Goal: Navigation & Orientation: Find specific page/section

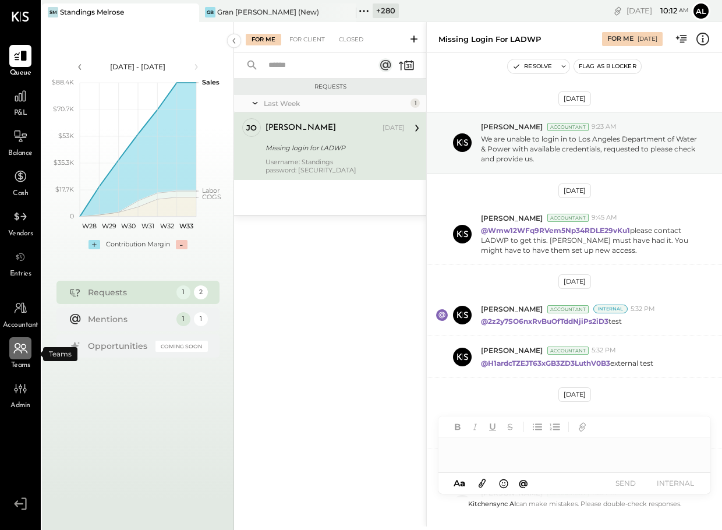
scroll to position [201, 0]
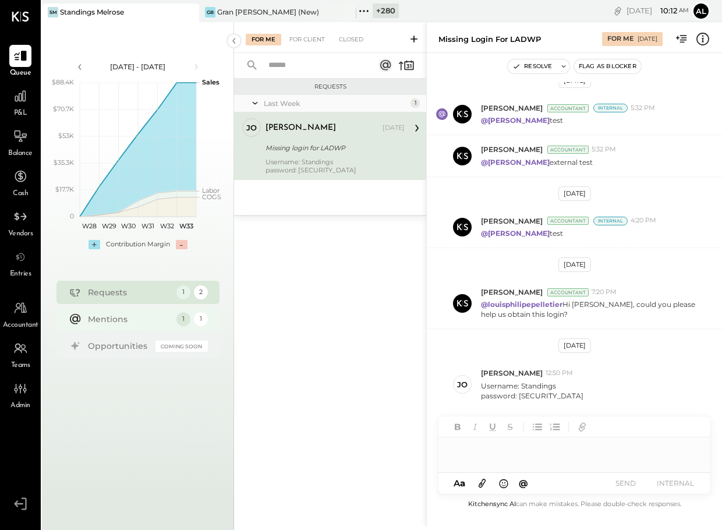
click at [94, 321] on div "Mentions" at bounding box center [129, 319] width 83 height 12
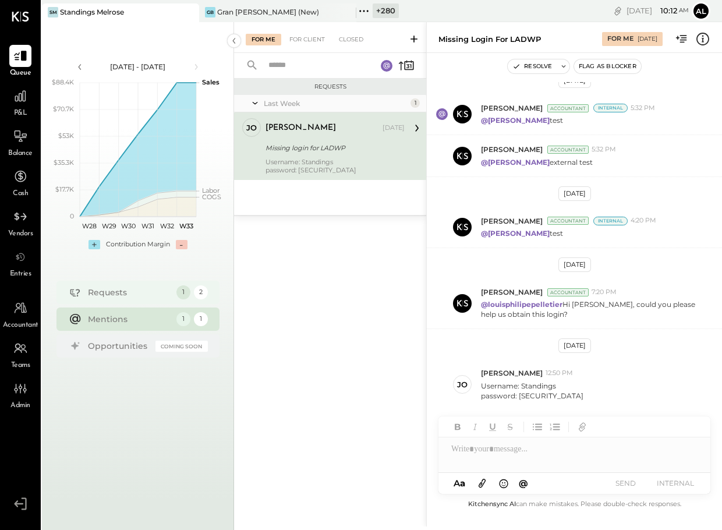
click at [96, 296] on div "Requests" at bounding box center [129, 292] width 83 height 12
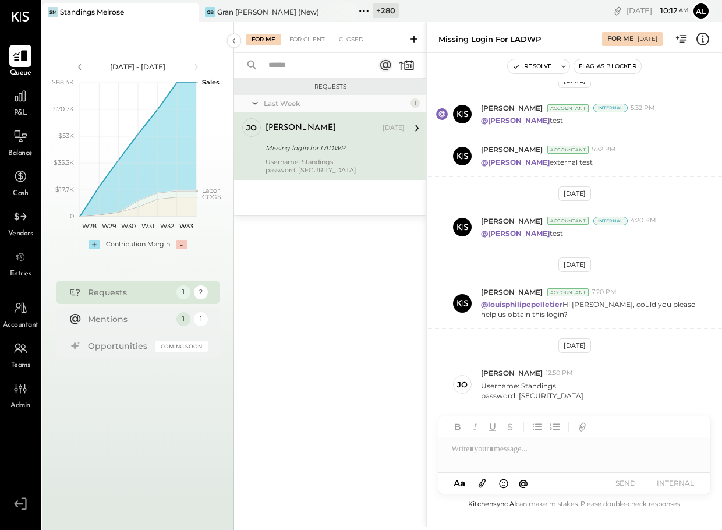
click at [15, 58] on icon at bounding box center [20, 55] width 15 height 15
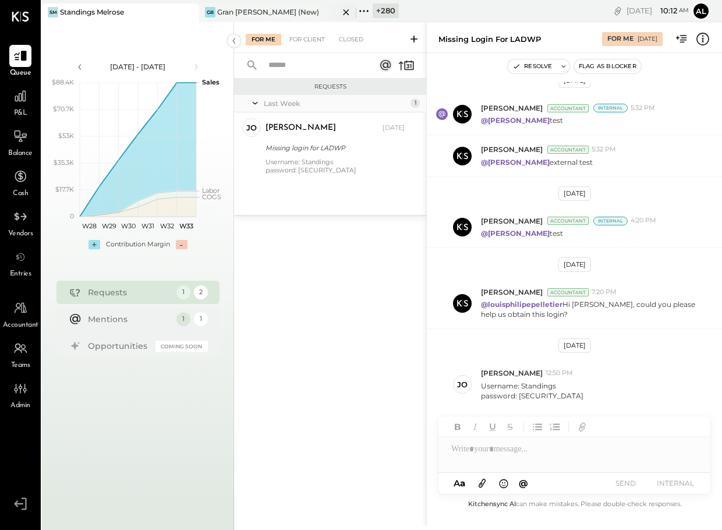
click at [246, 10] on div "Gran [PERSON_NAME] (New)" at bounding box center [268, 12] width 102 height 10
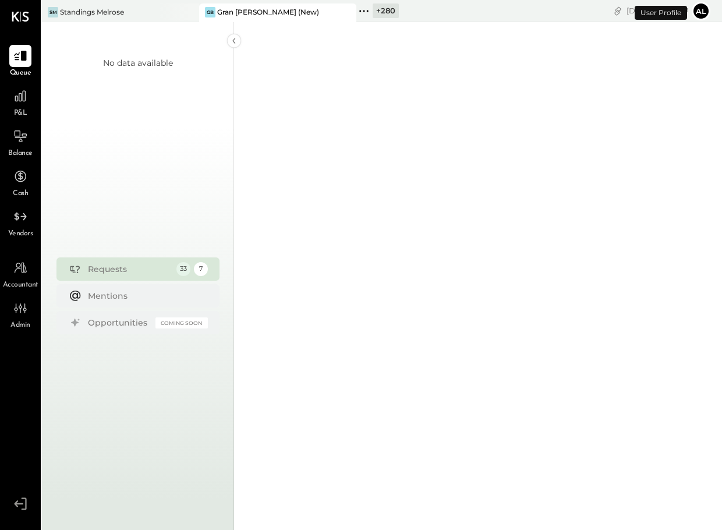
click at [135, 19] on div "SM Standings Melrose" at bounding box center [120, 12] width 157 height 19
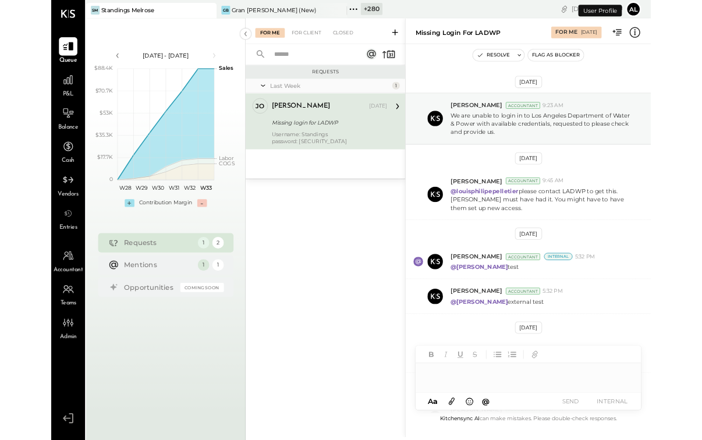
scroll to position [201, 0]
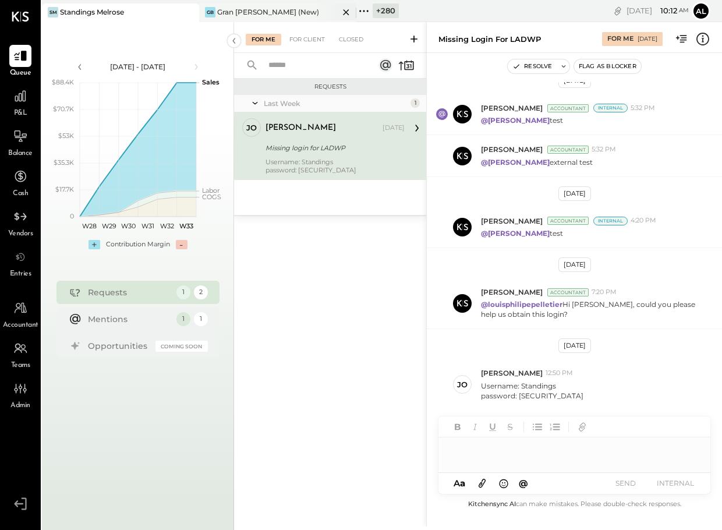
click at [283, 16] on div "Gran [PERSON_NAME] (New)" at bounding box center [268, 12] width 102 height 10
